Goal: Task Accomplishment & Management: Manage account settings

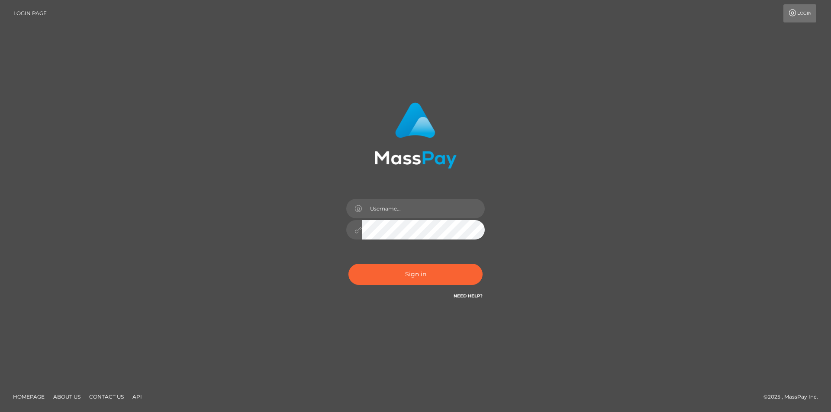
click at [400, 211] on input "text" at bounding box center [423, 208] width 123 height 19
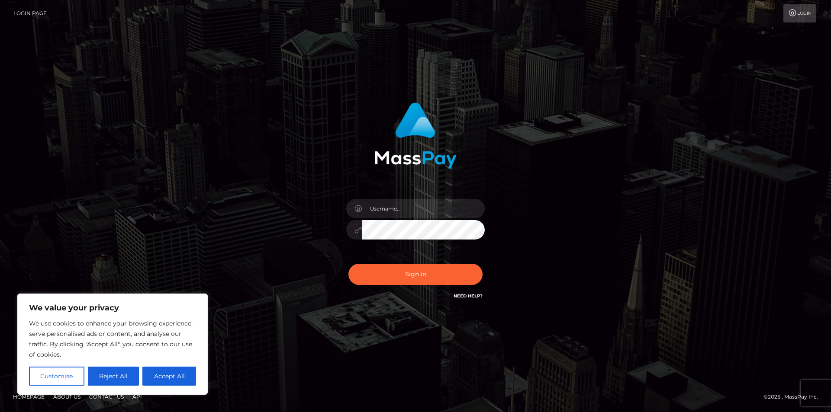
type input "ElizaQueendom"
click at [348, 264] on button "Sign in" at bounding box center [415, 274] width 134 height 21
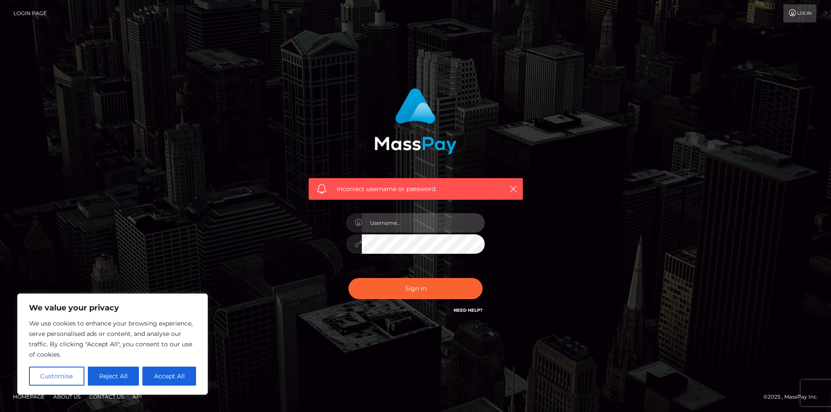
click at [398, 225] on input "text" at bounding box center [423, 222] width 123 height 19
click at [324, 263] on div "Incorrect username or password." at bounding box center [415, 202] width 227 height 240
click at [397, 224] on input "text" at bounding box center [423, 222] width 123 height 19
type input "ElizaQueendom"
click at [348, 278] on button "Sign in" at bounding box center [415, 288] width 134 height 21
